Goal: Transaction & Acquisition: Purchase product/service

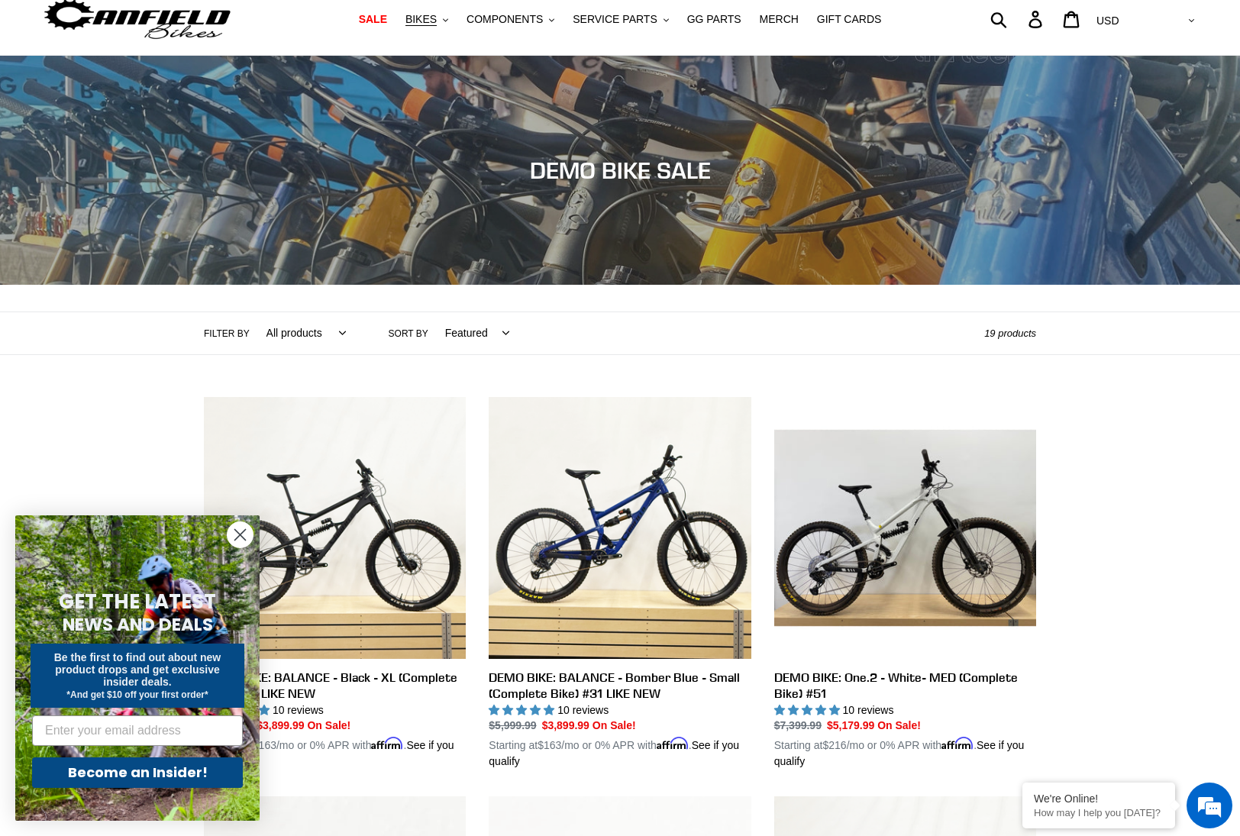
scroll to position [76, 0]
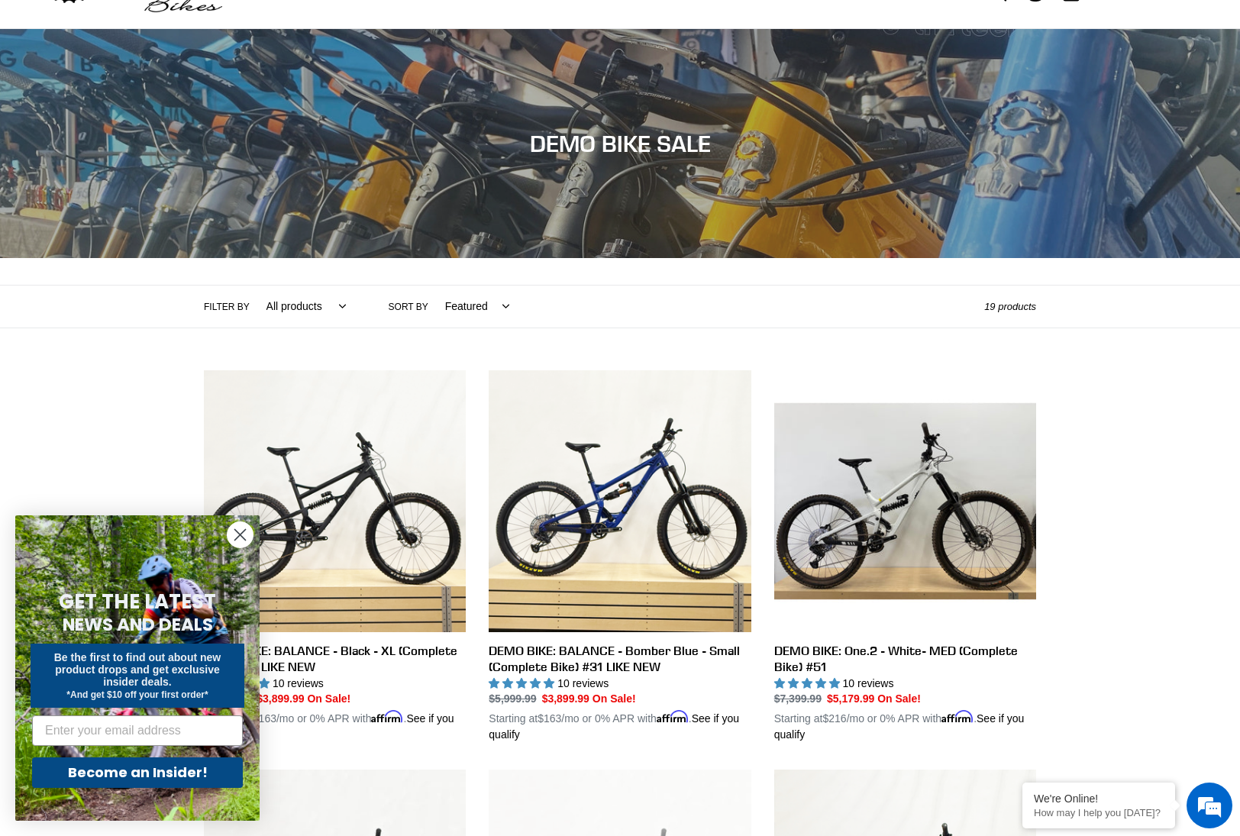
click at [225, 535] on form "GET THE LATEST NEWS AND DEALS Be the first to find out about new product drops …" at bounding box center [137, 669] width 244 height 306
click at [233, 536] on circle "Close dialog" at bounding box center [240, 534] width 25 height 25
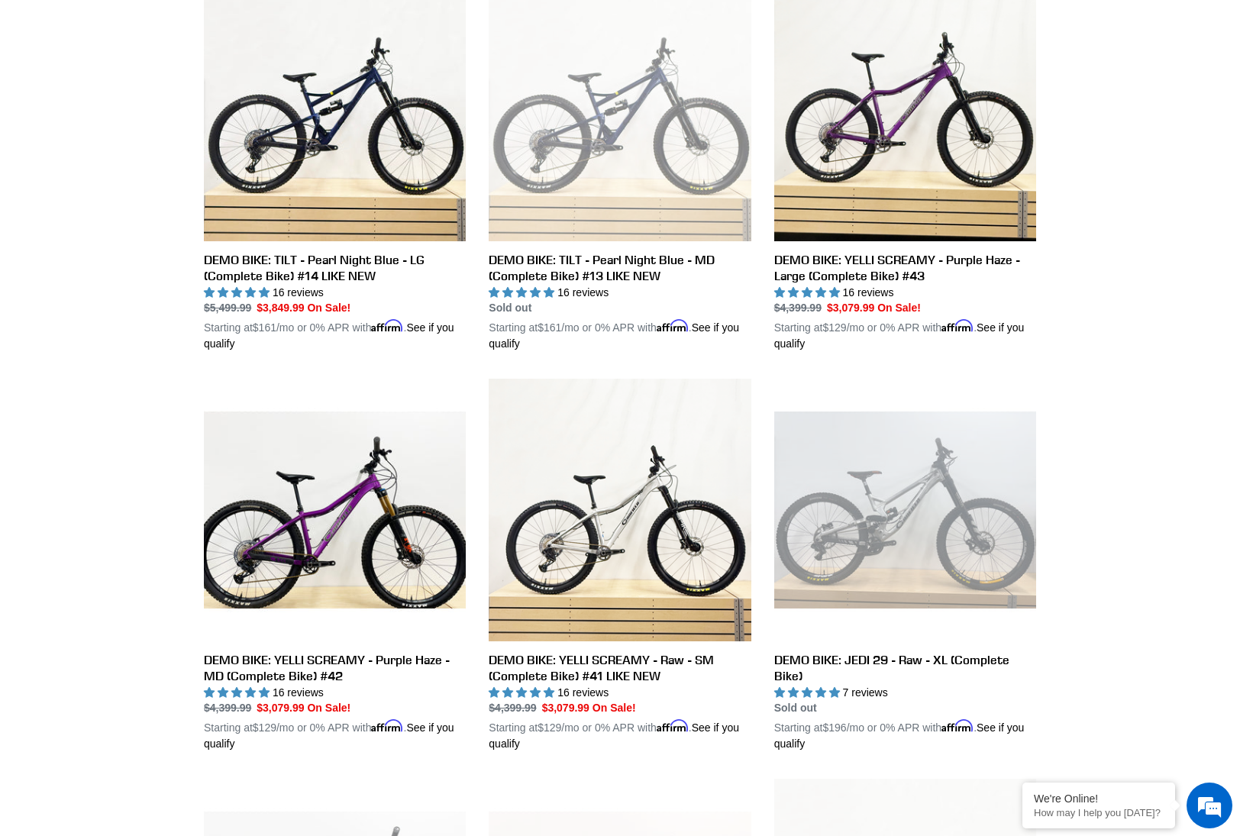
scroll to position [840, 0]
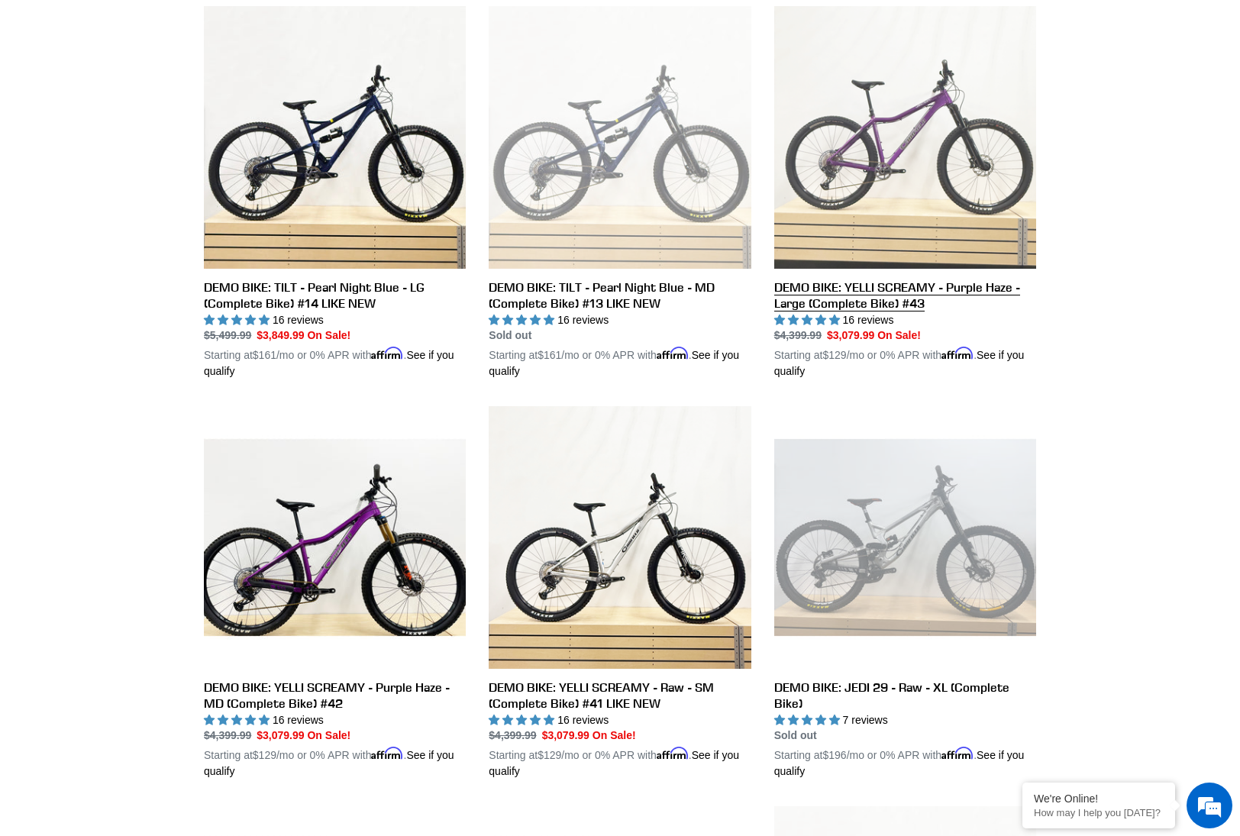
click at [978, 174] on link "DEMO BIKE: YELLI SCREAMY - Purple Haze - Large (Complete Bike) #43" at bounding box center [906, 193] width 262 height 374
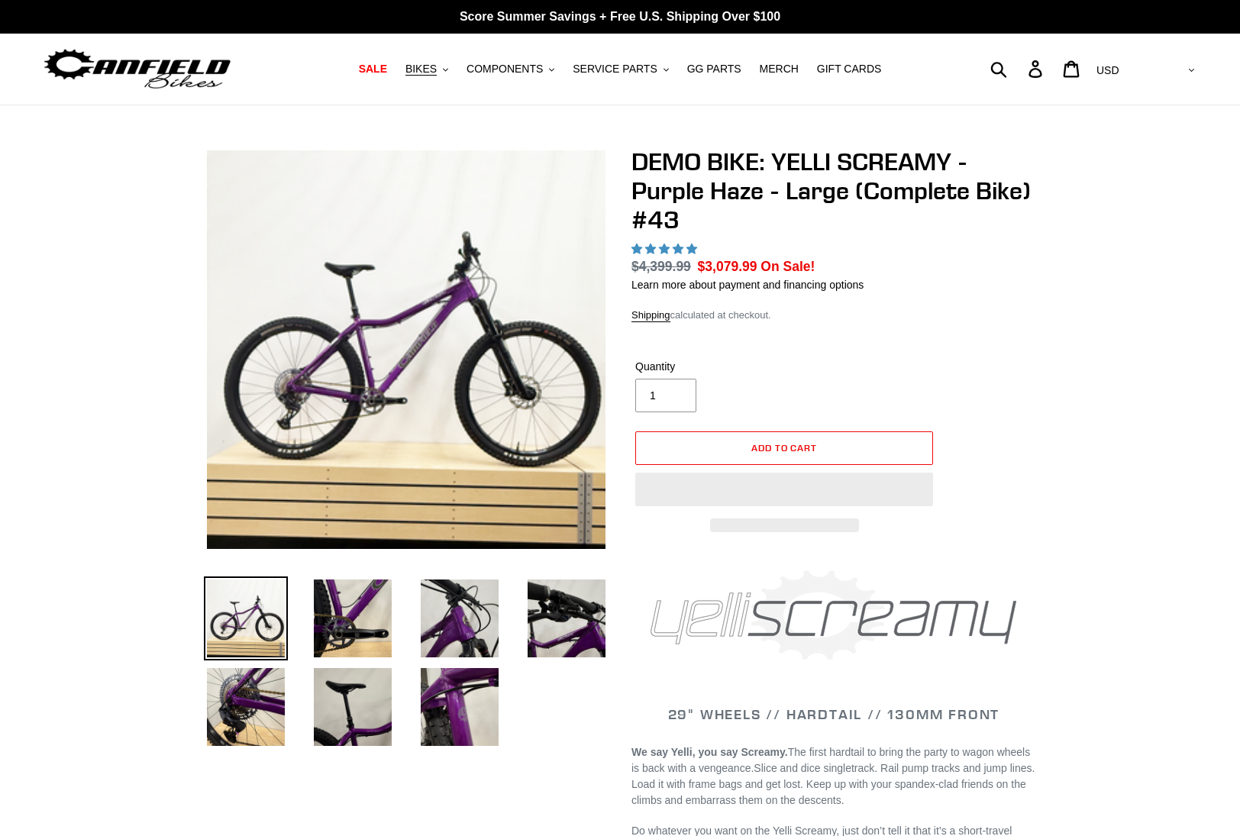
select select "highest-rating"
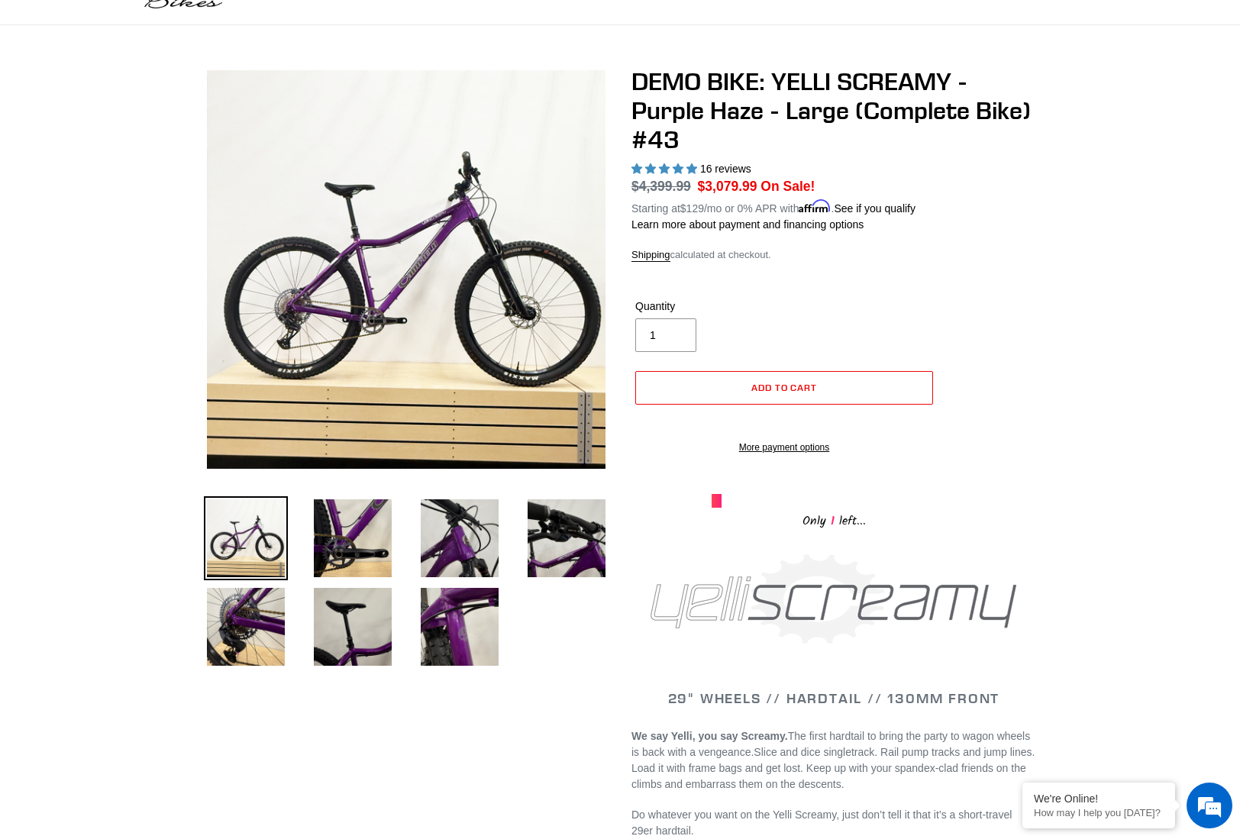
scroll to position [76, 0]
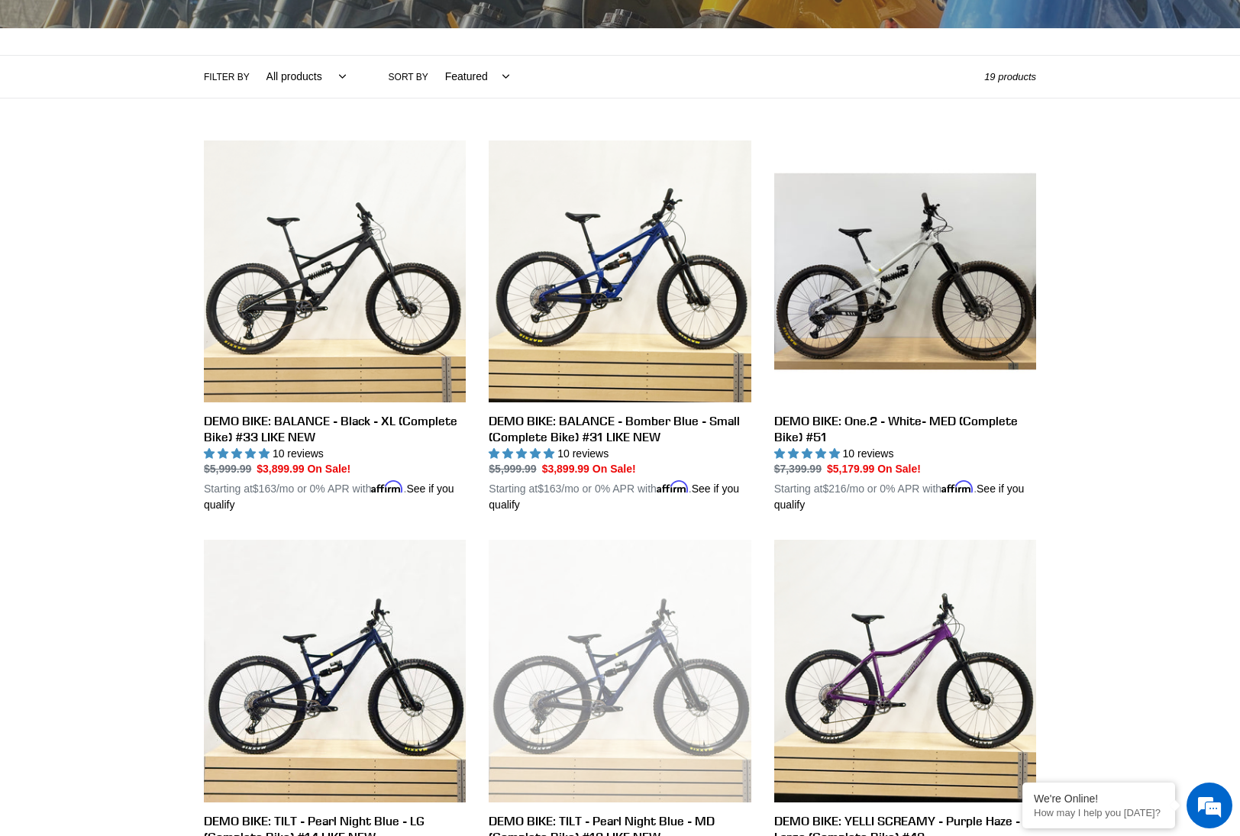
scroll to position [35, 0]
